Goal: Task Accomplishment & Management: Manage account settings

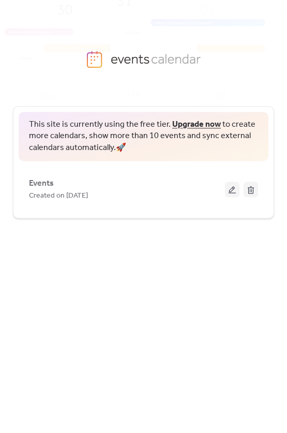
click at [235, 186] on button at bounding box center [232, 190] width 14 height 16
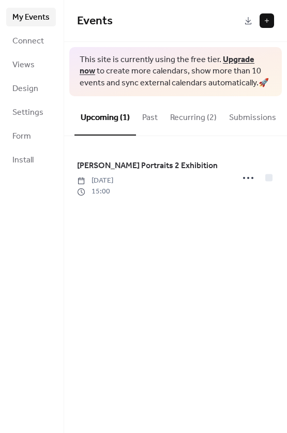
click at [23, 85] on span "Design" at bounding box center [25, 89] width 26 height 12
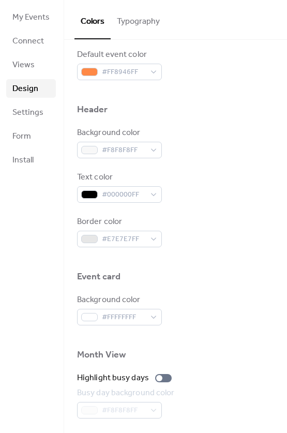
scroll to position [326, 0]
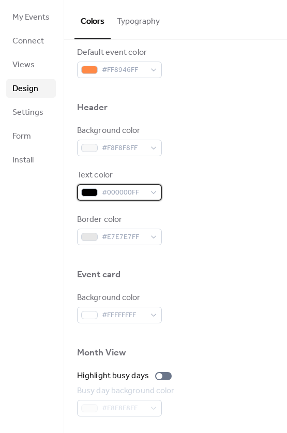
click at [154, 193] on div "#000000FF" at bounding box center [119, 192] width 85 height 17
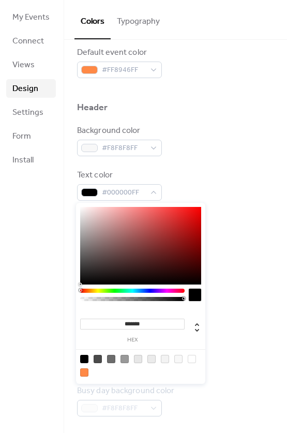
click at [204, 170] on div "Text color #000000FF" at bounding box center [175, 185] width 197 height 32
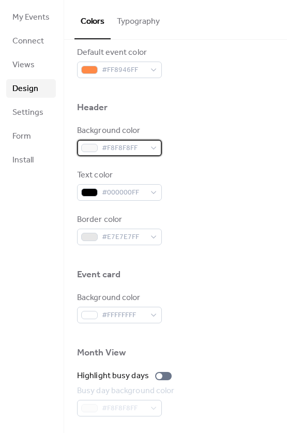
click at [151, 148] on div "#F8F8F8FF" at bounding box center [119, 148] width 85 height 17
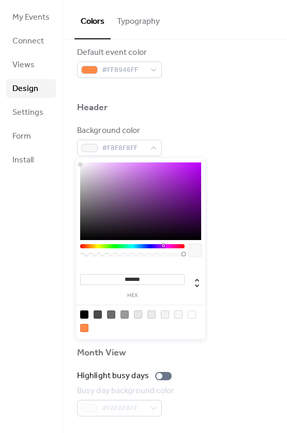
click at [164, 245] on div at bounding box center [163, 245] width 3 height 3
click at [199, 166] on div at bounding box center [199, 166] width 2 height 2
type input "*******"
click at [260, 182] on div "Text color #000000FF" at bounding box center [175, 185] width 197 height 32
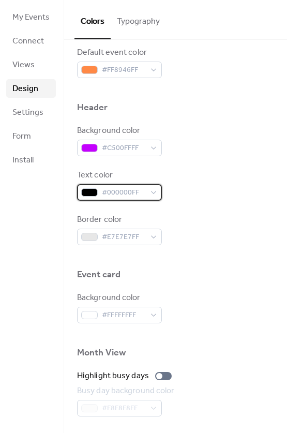
click at [152, 194] on div "#000000FF" at bounding box center [119, 192] width 85 height 17
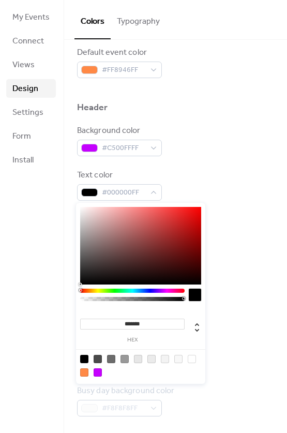
click at [80, 209] on div "******* hex" at bounding box center [140, 294] width 129 height 183
click at [193, 356] on div at bounding box center [192, 359] width 8 height 8
type input "*******"
click at [250, 190] on div "Text color #FFFFFFFF" at bounding box center [175, 185] width 197 height 32
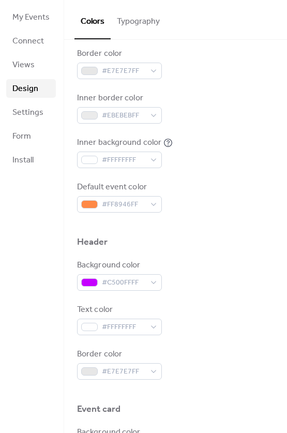
scroll to position [191, 0]
